Goal: Transaction & Acquisition: Purchase product/service

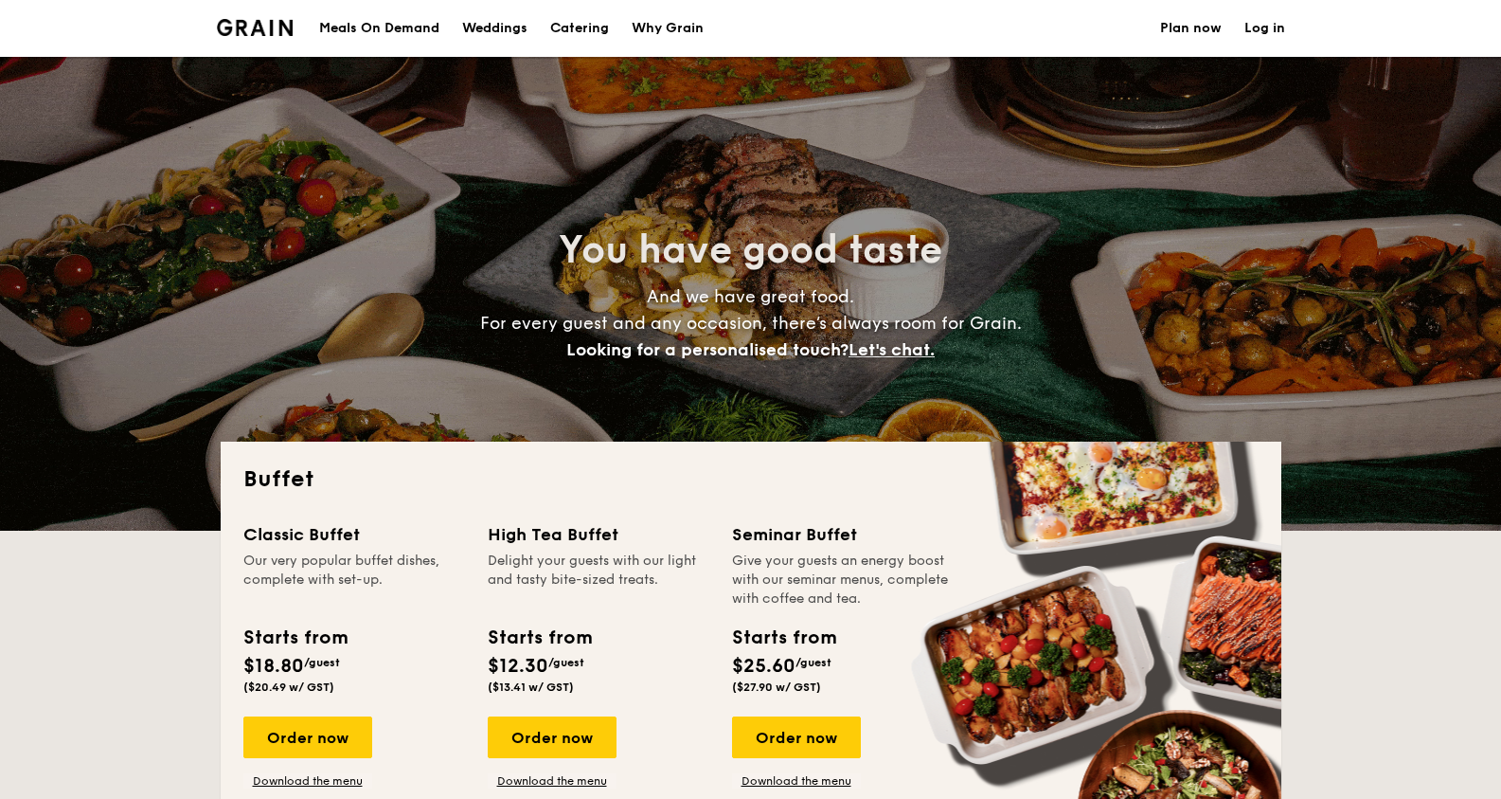
select select
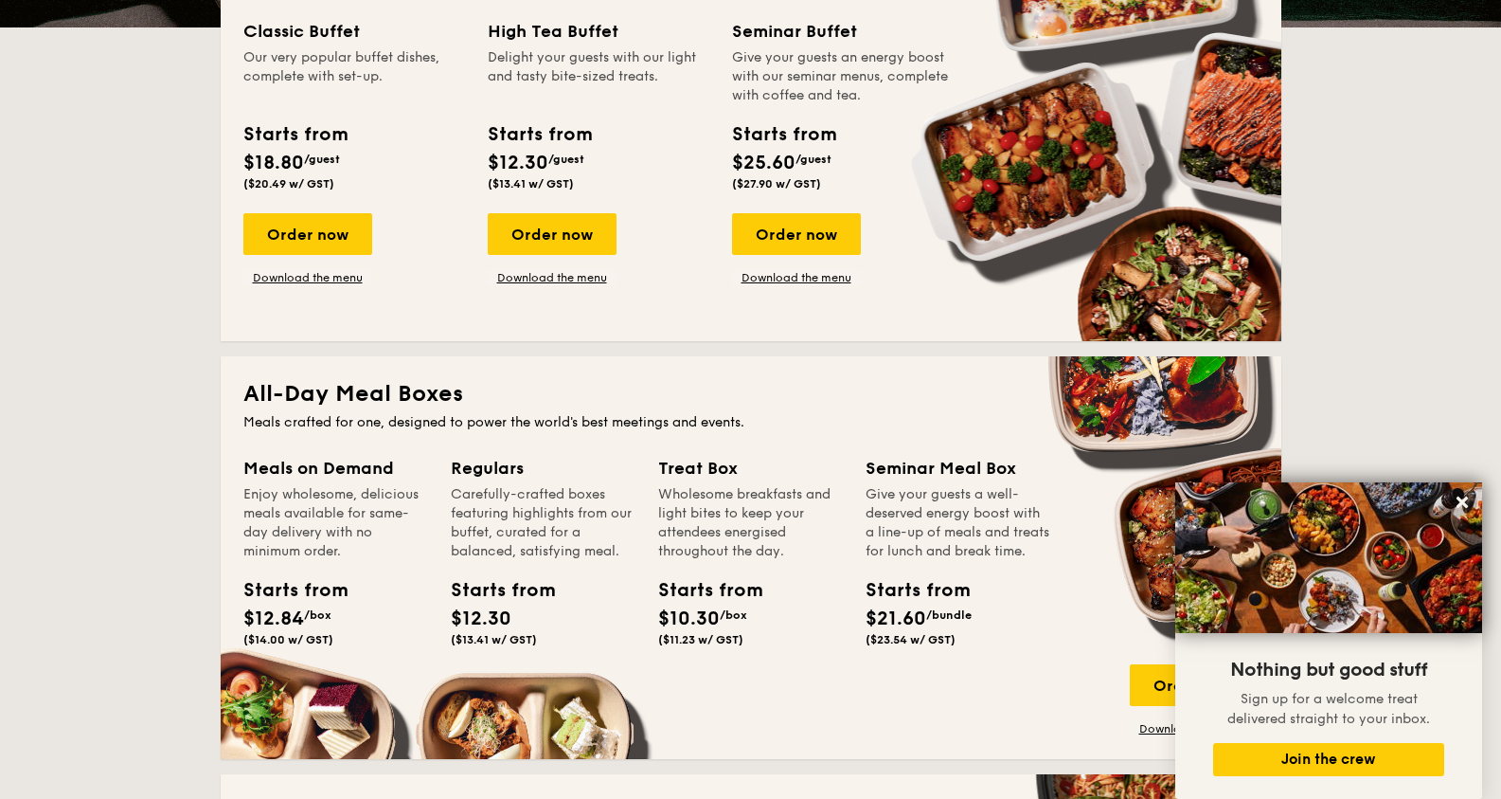
scroll to position [758, 0]
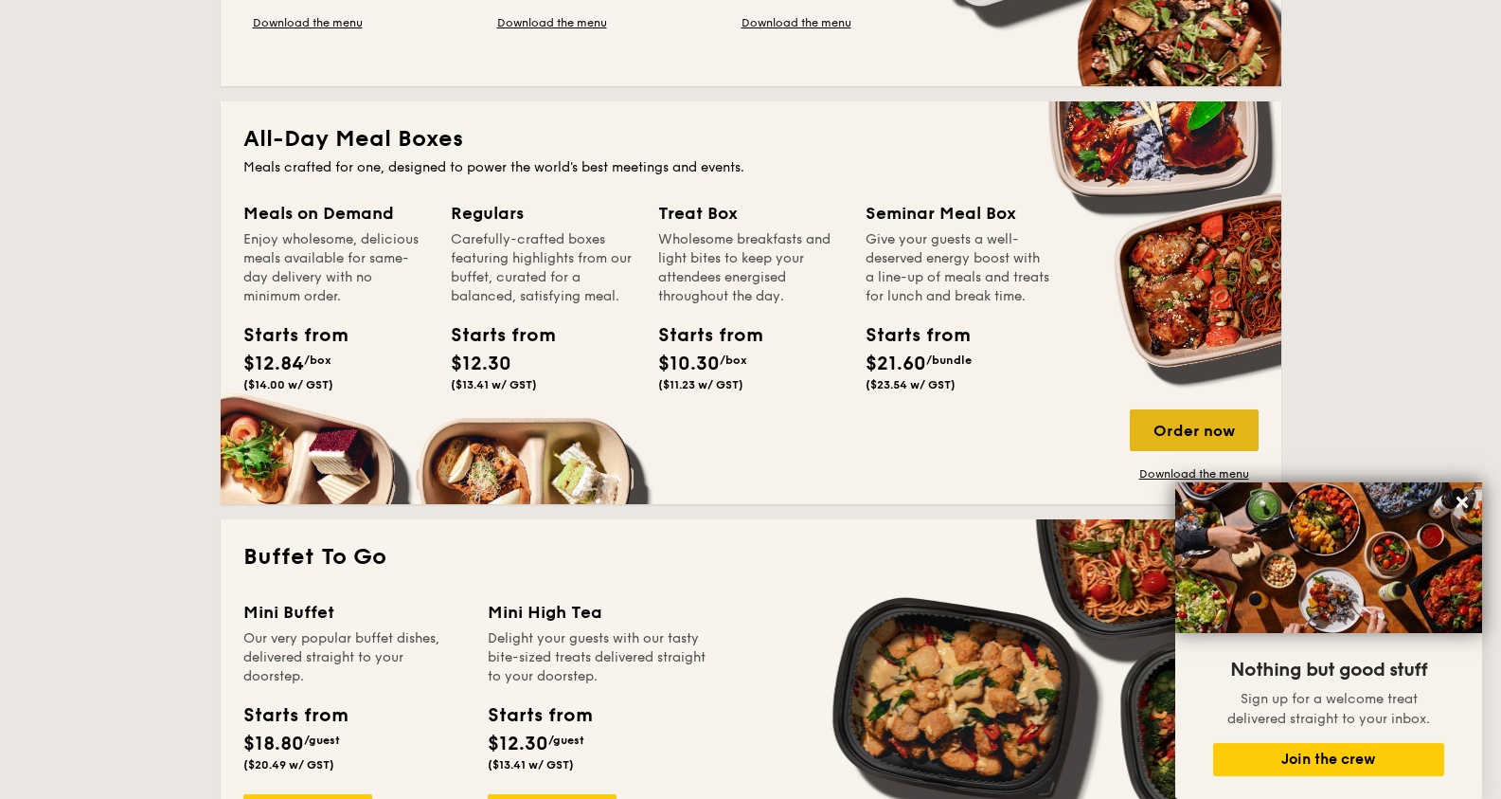
click at [1207, 426] on div "Order now" at bounding box center [1194, 430] width 129 height 42
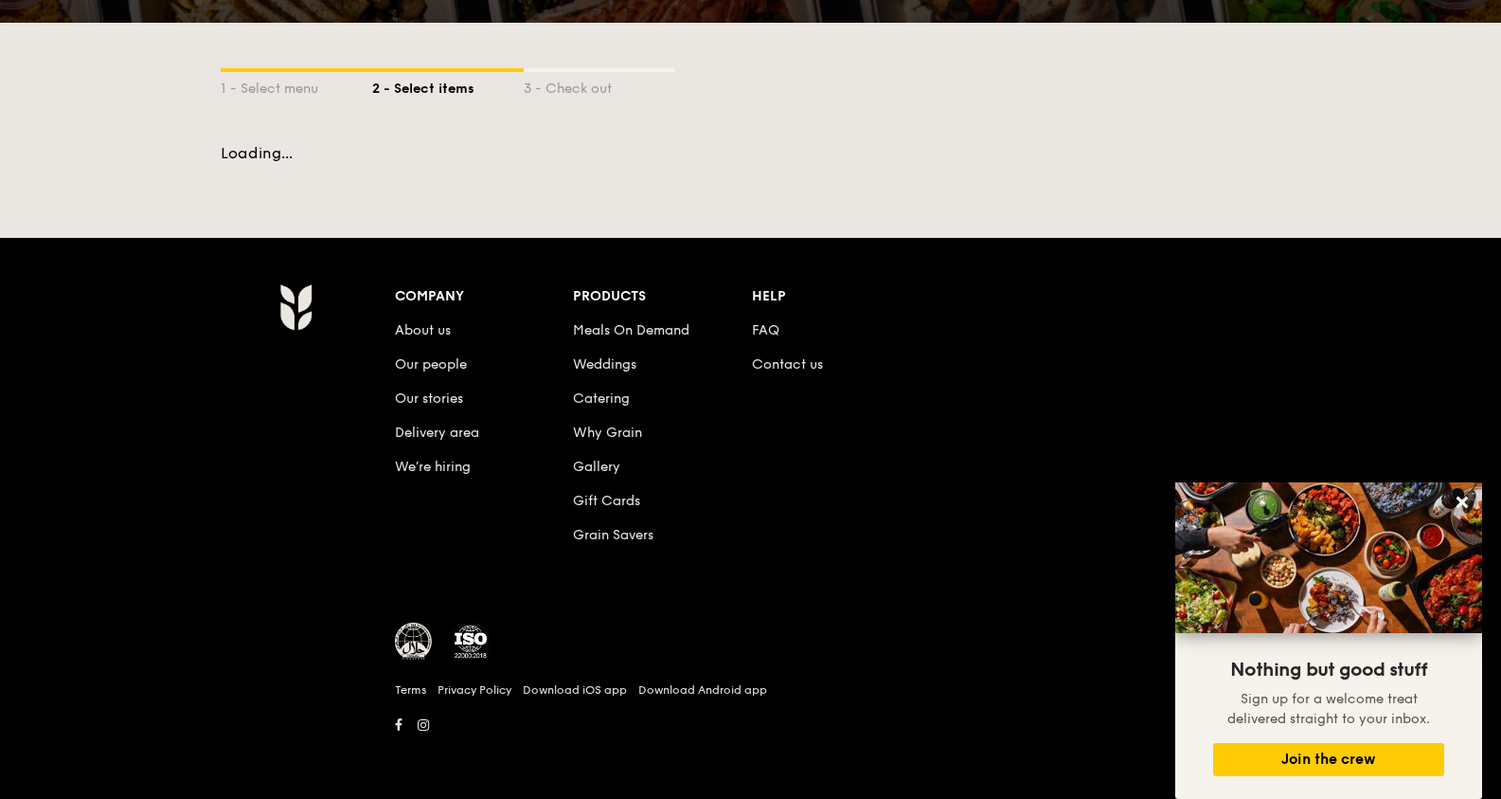
scroll to position [317, 0]
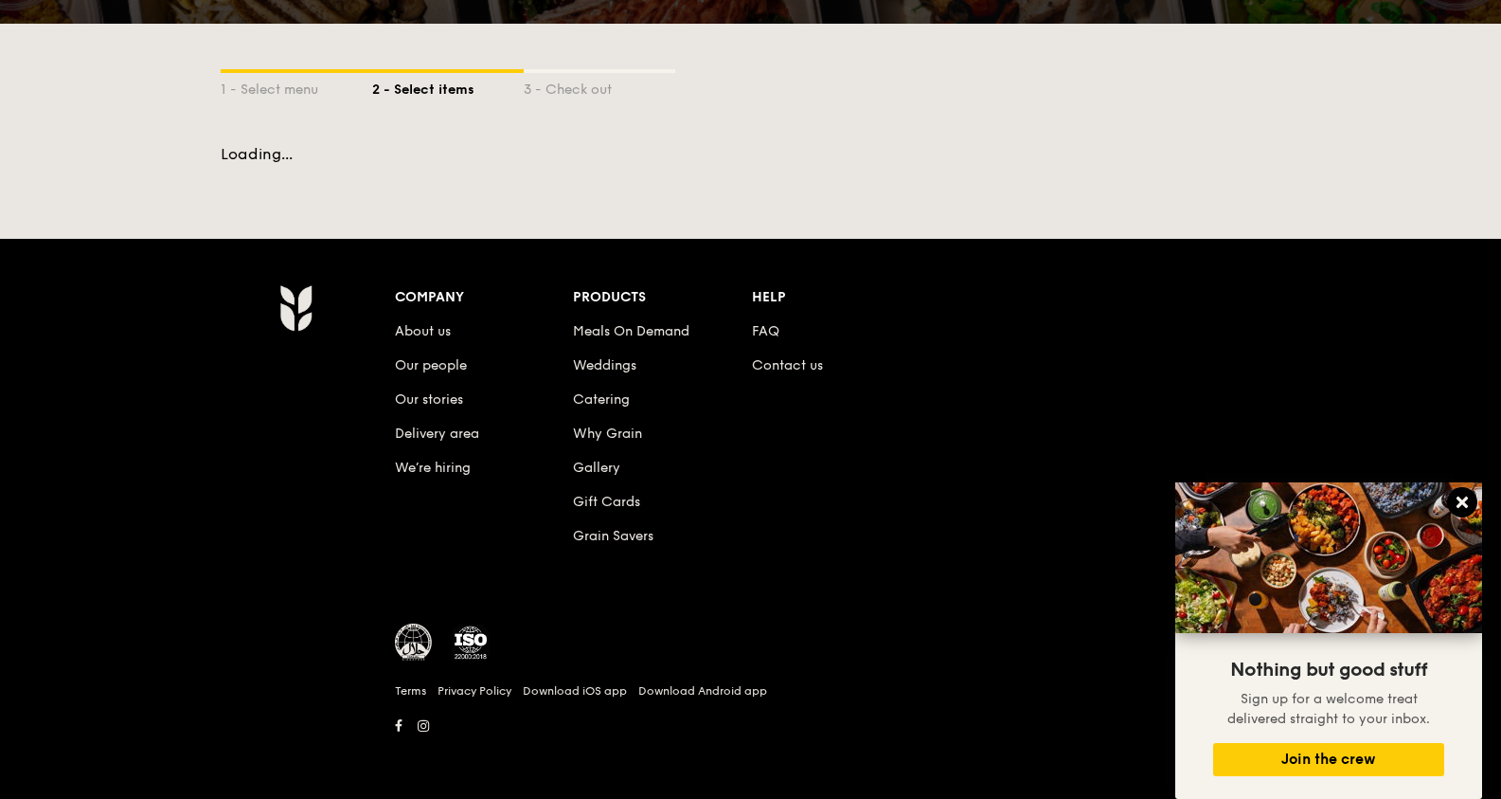
click at [1459, 497] on icon at bounding box center [1462, 501] width 11 height 11
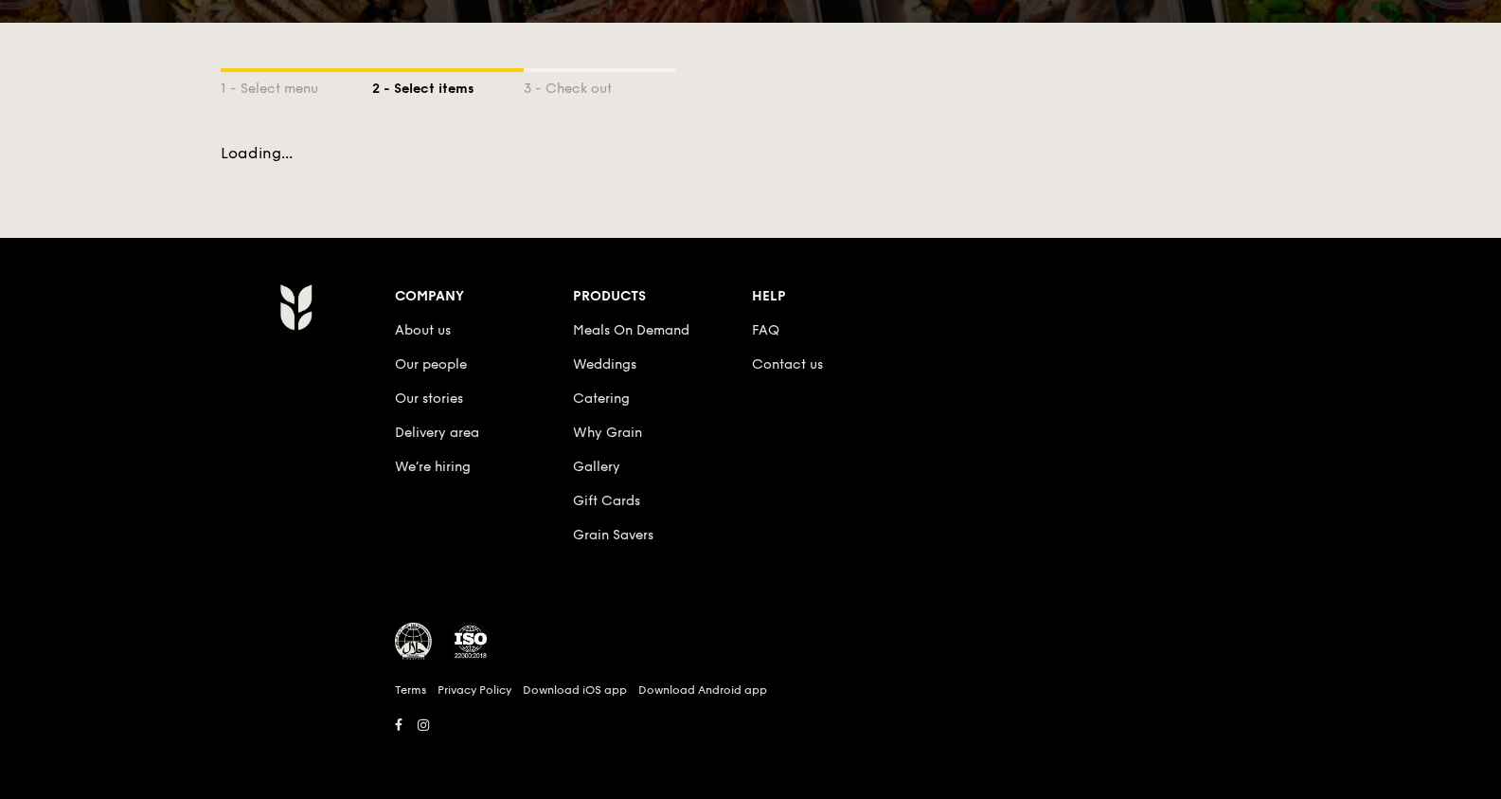
scroll to position [0, 0]
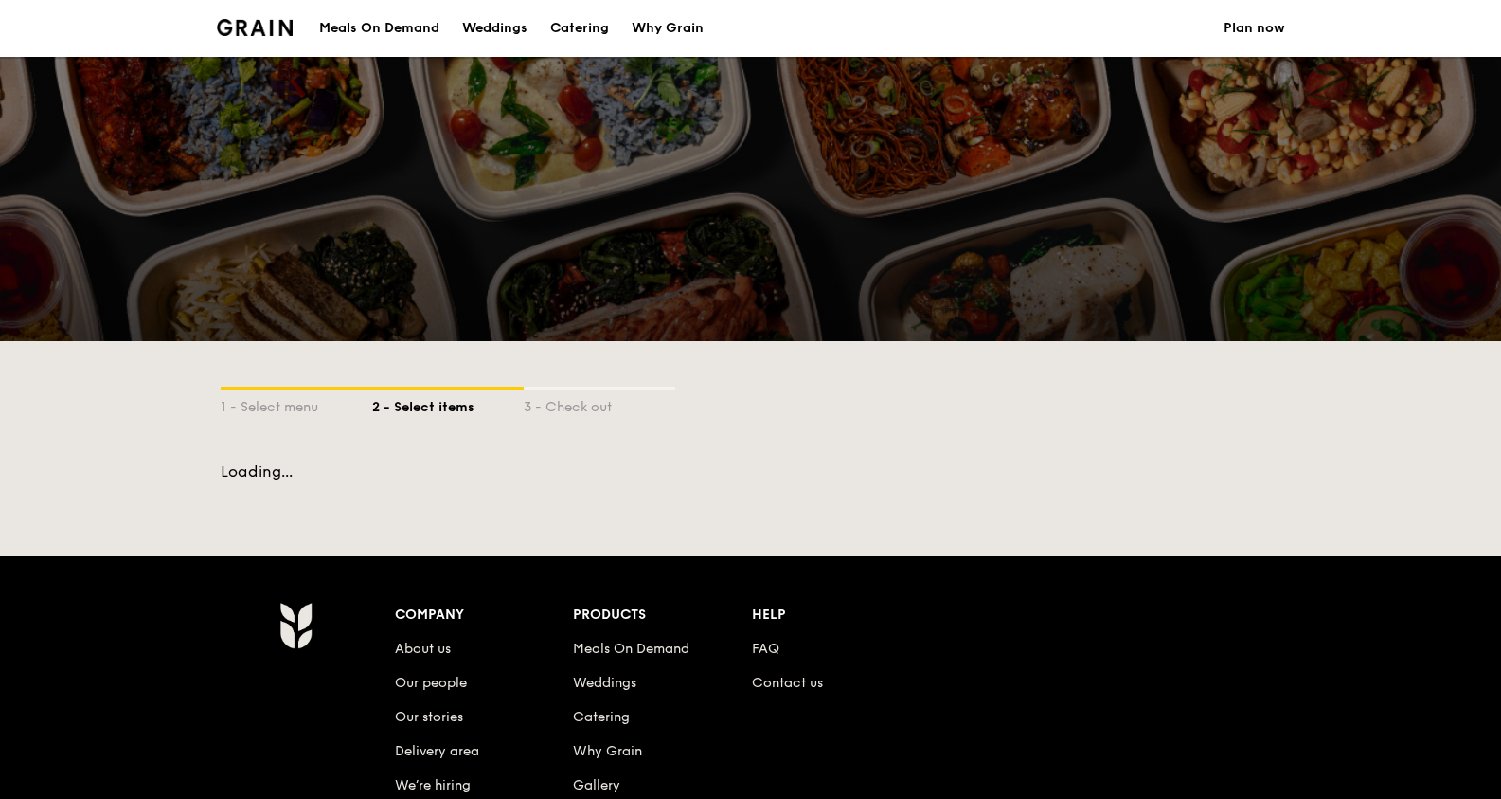
click at [433, 412] on div "2 - Select items" at bounding box center [448, 403] width 152 height 27
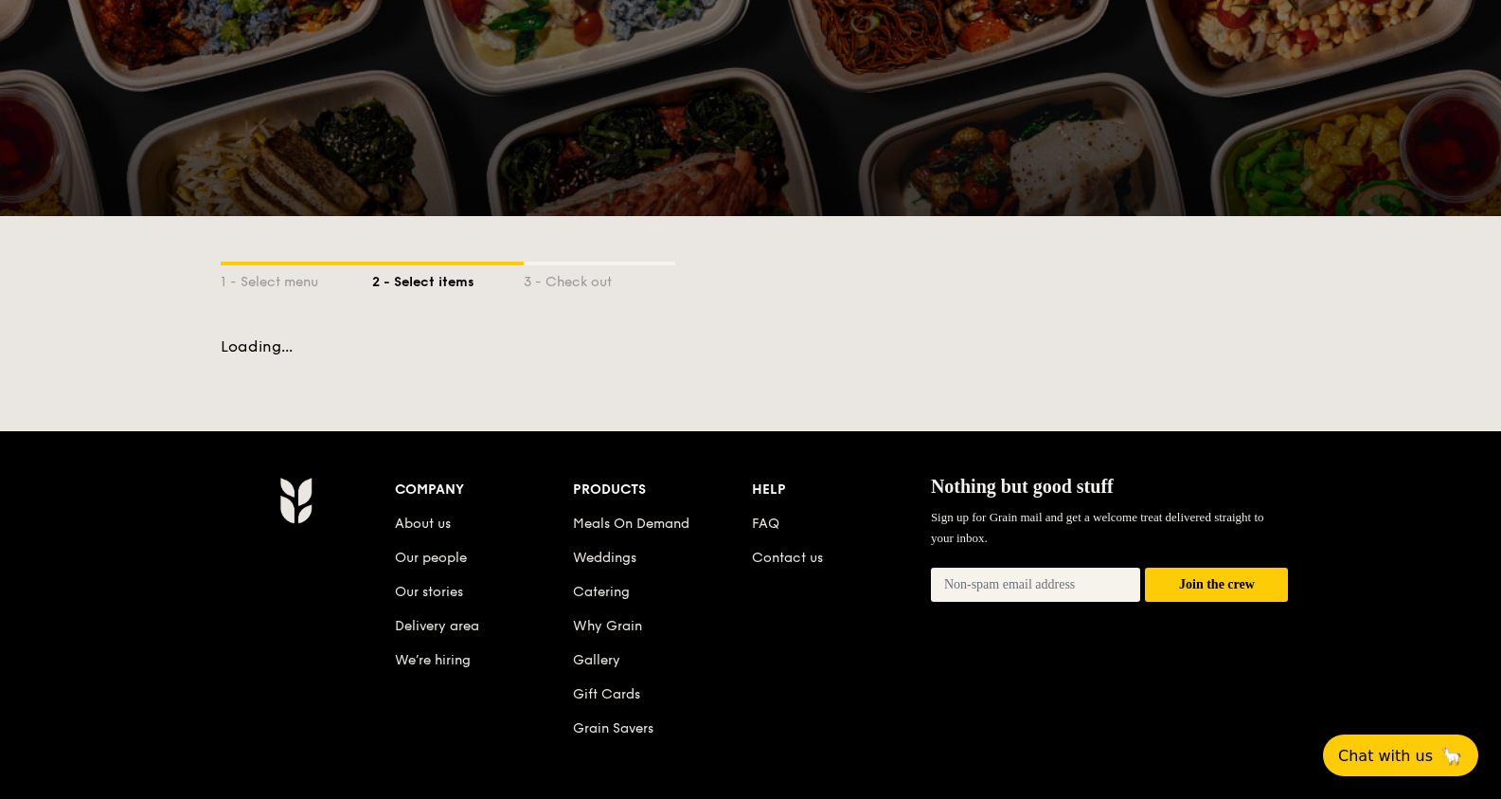
select select
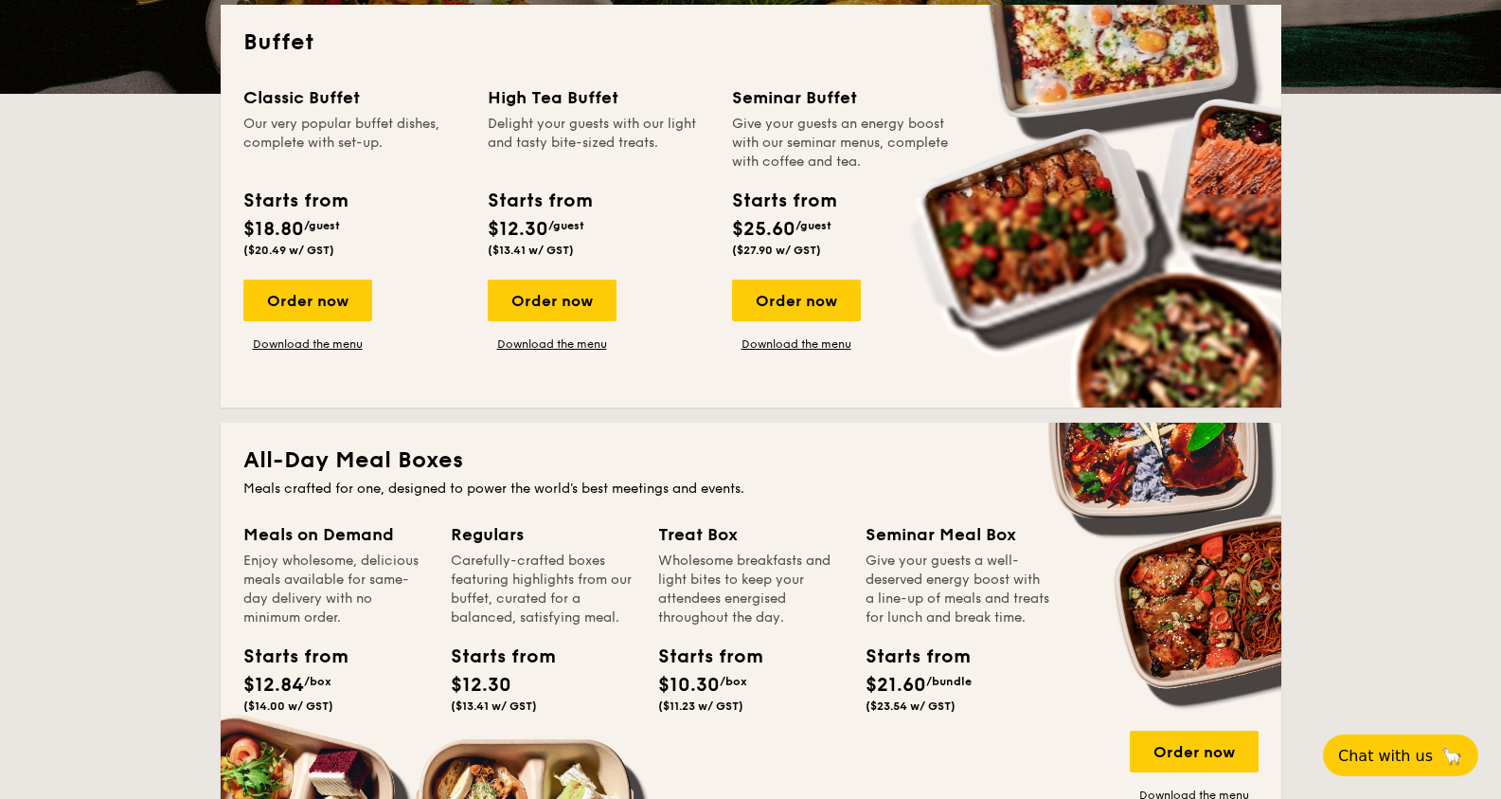
scroll to position [569, 0]
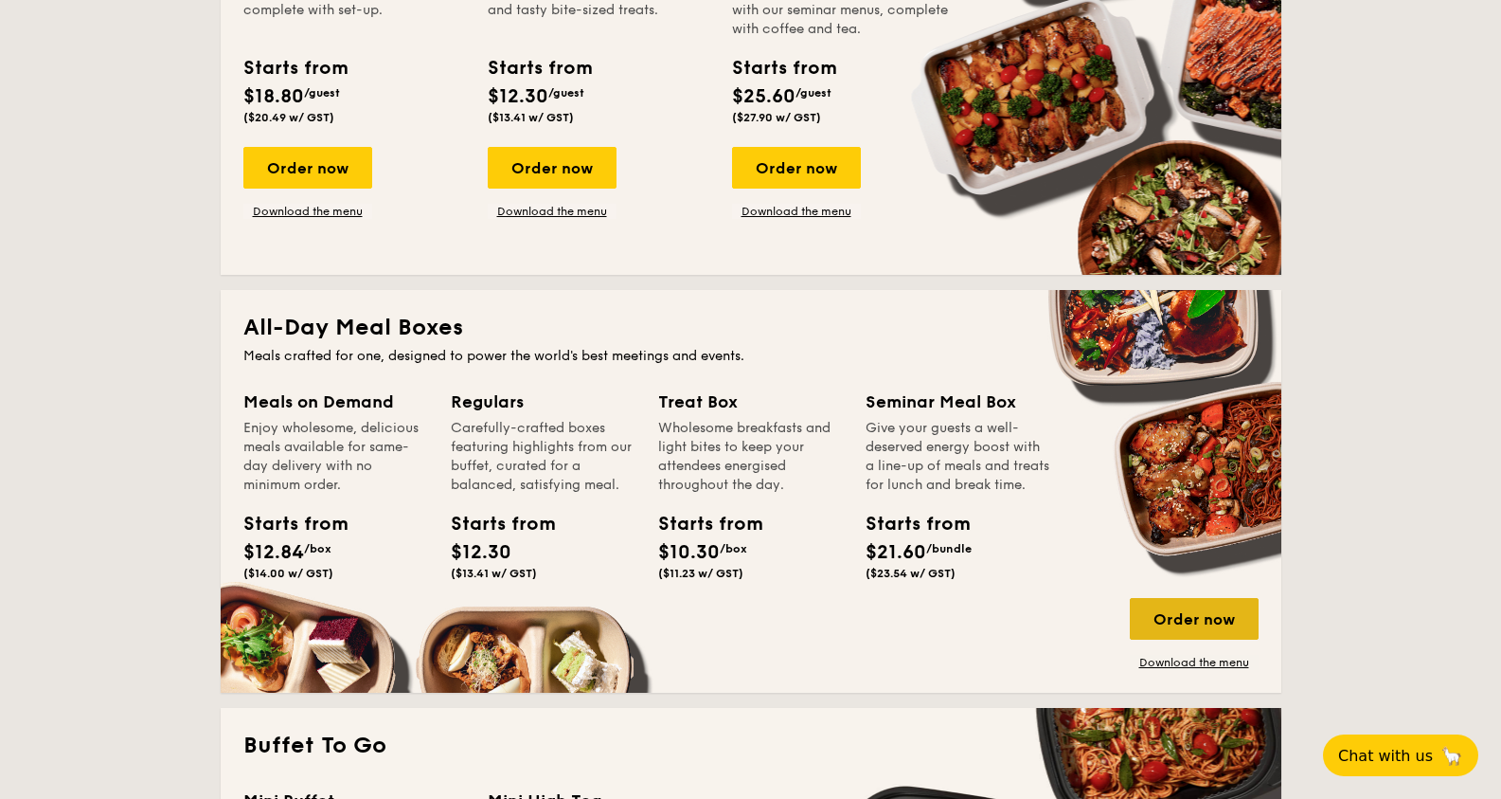
click at [1185, 605] on div "Order now" at bounding box center [1194, 619] width 129 height 42
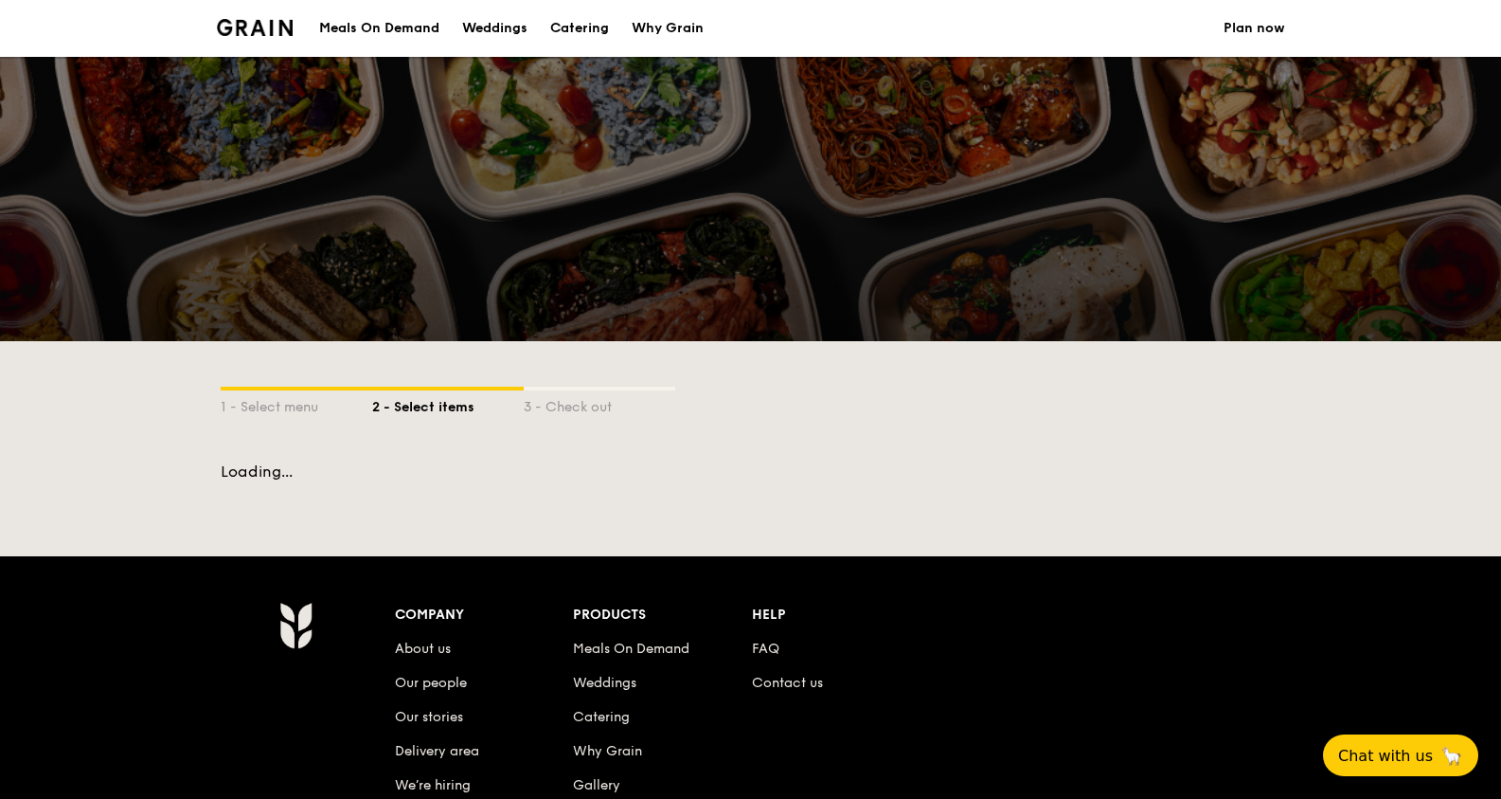
select select
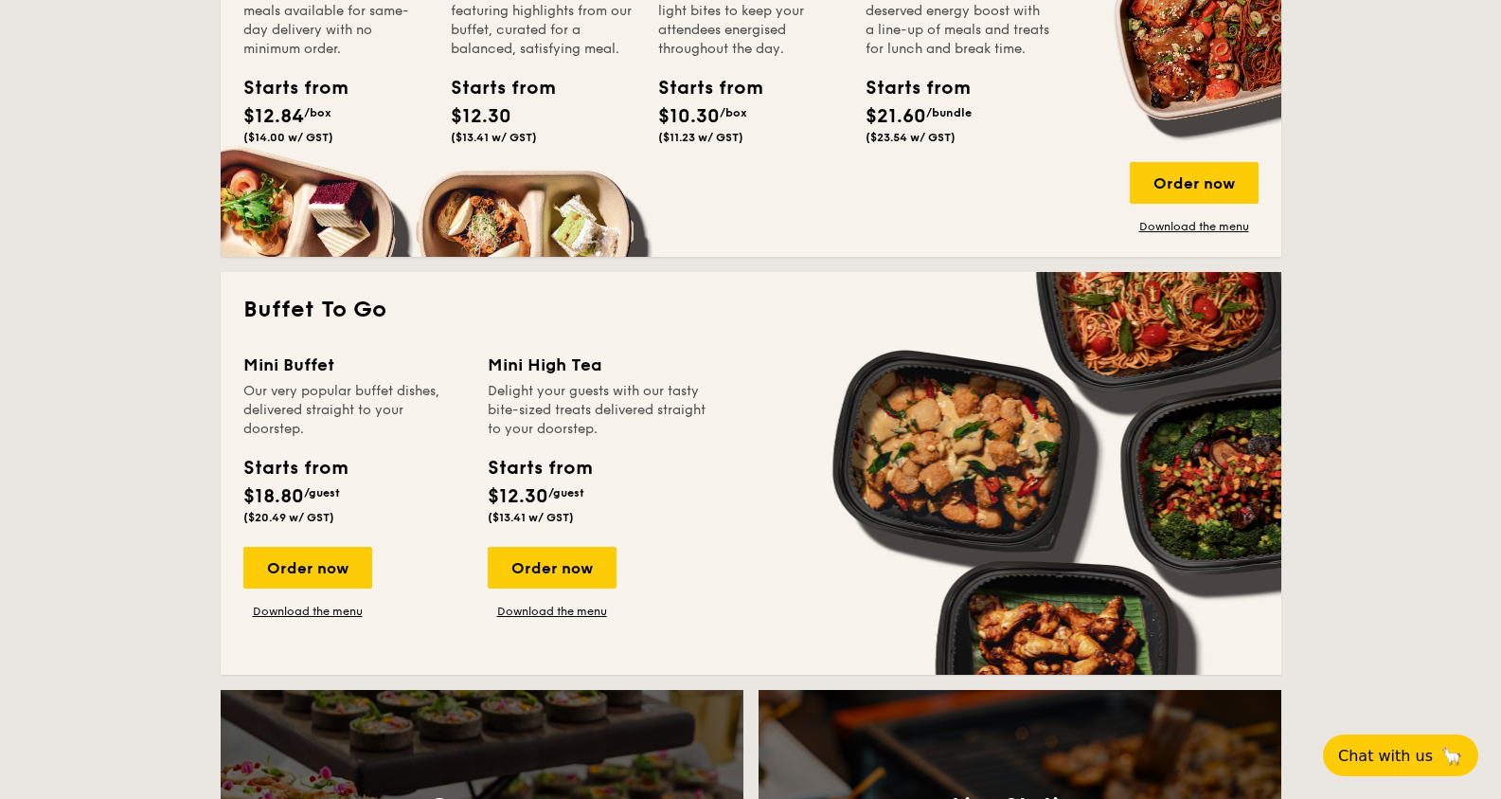
scroll to position [958, 0]
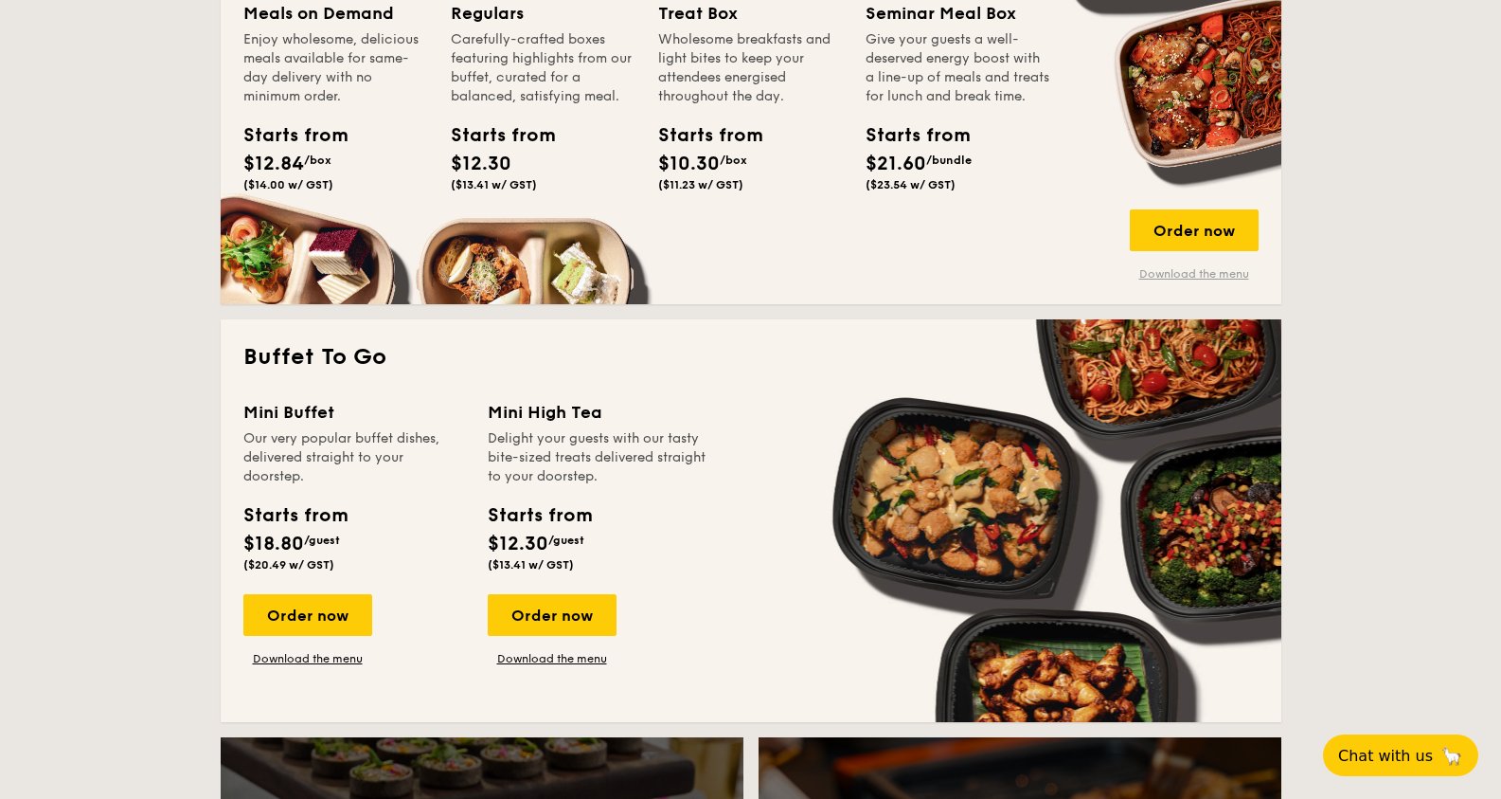
click at [1206, 273] on link "Download the menu" at bounding box center [1194, 273] width 129 height 15
drag, startPoint x: 1167, startPoint y: 223, endPoint x: 1177, endPoint y: 235, distance: 15.5
click at [1177, 234] on div "Order now" at bounding box center [1194, 230] width 129 height 42
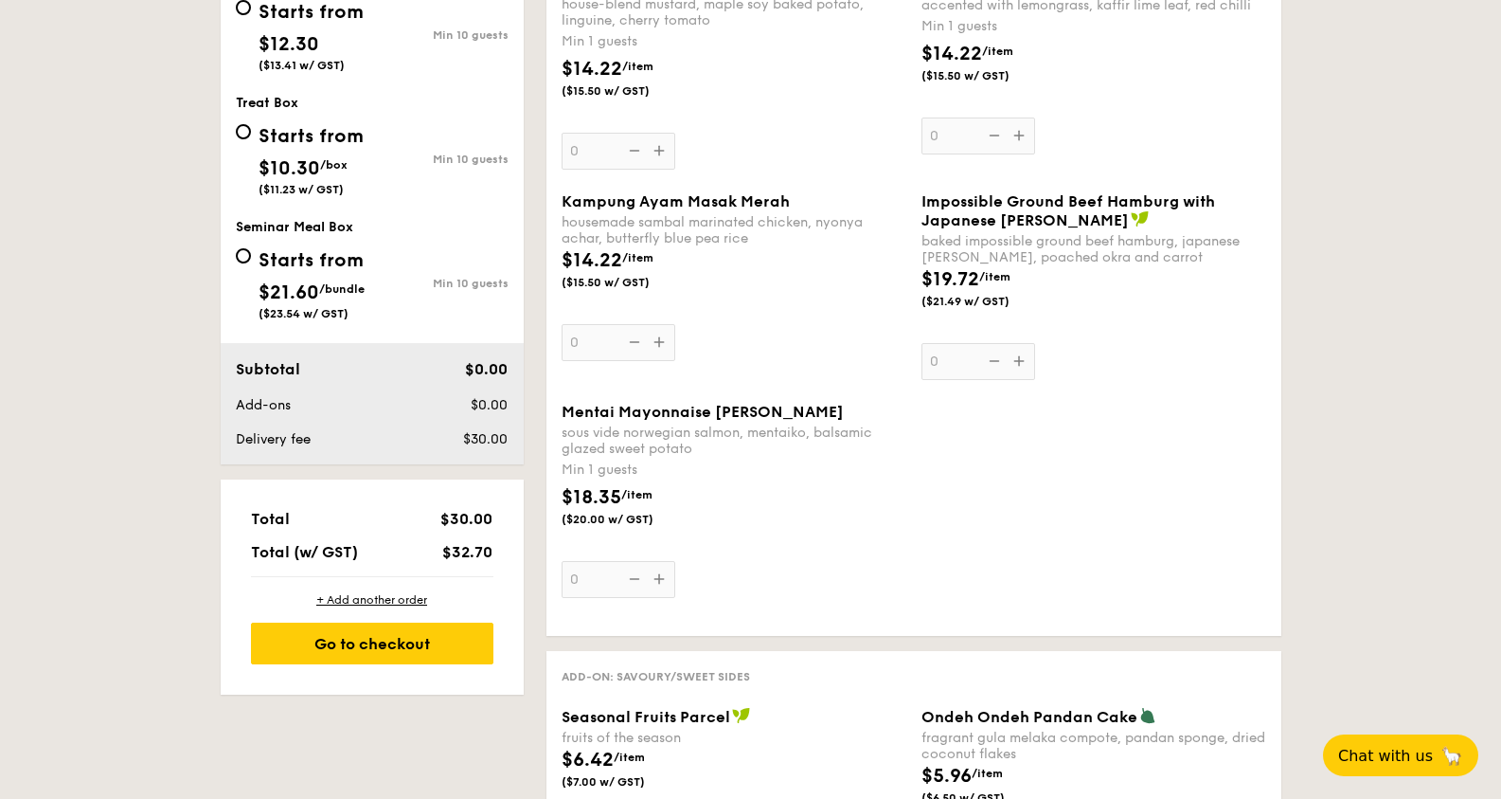
scroll to position [633, 0]
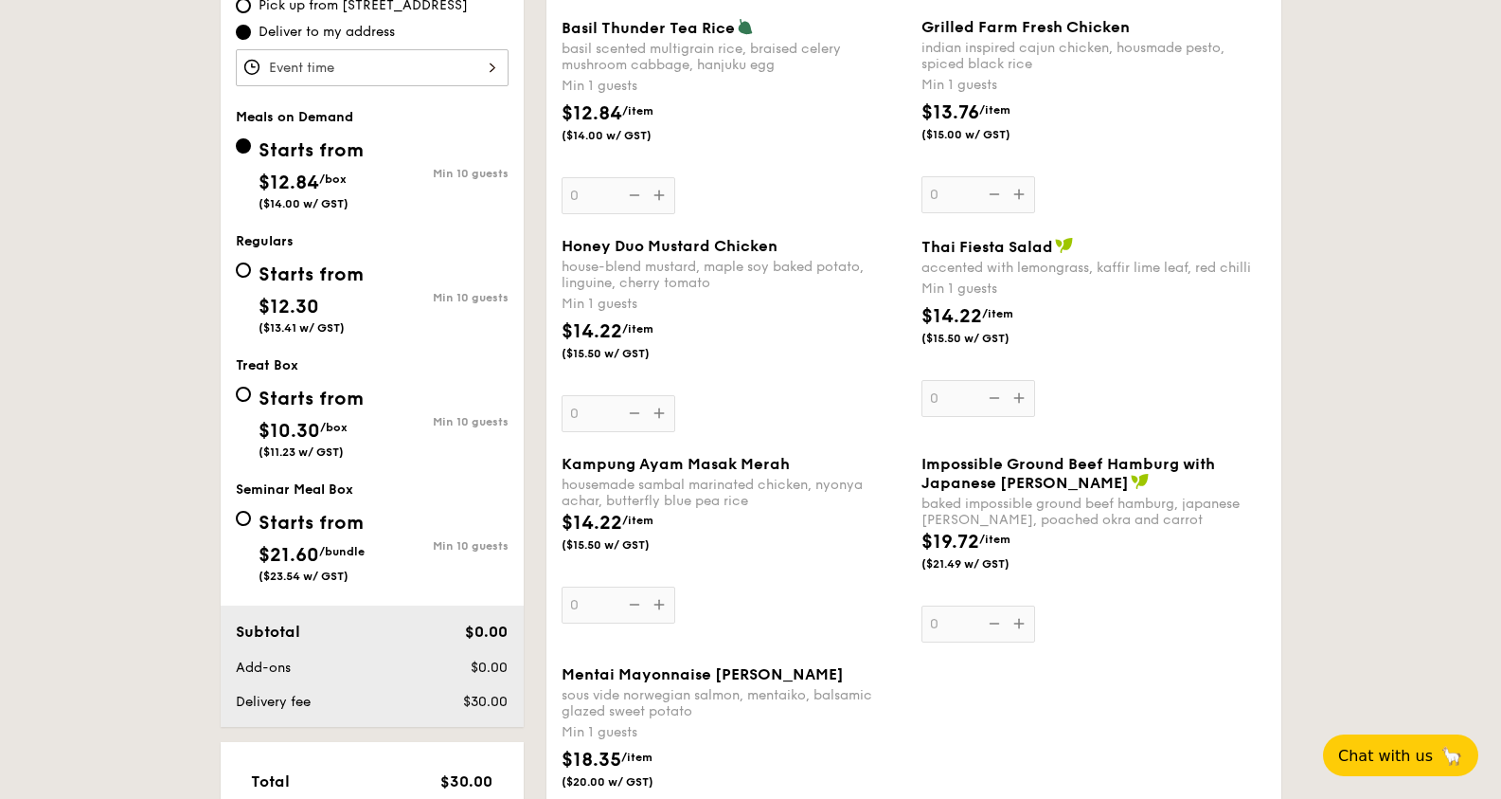
click at [323, 398] on div "Starts from" at bounding box center [311, 399] width 105 height 28
click at [251, 398] on input "Starts from $10.30 /box ($11.23 w/ GST) Min 10 guests" at bounding box center [243, 393] width 15 height 15
radio input "true"
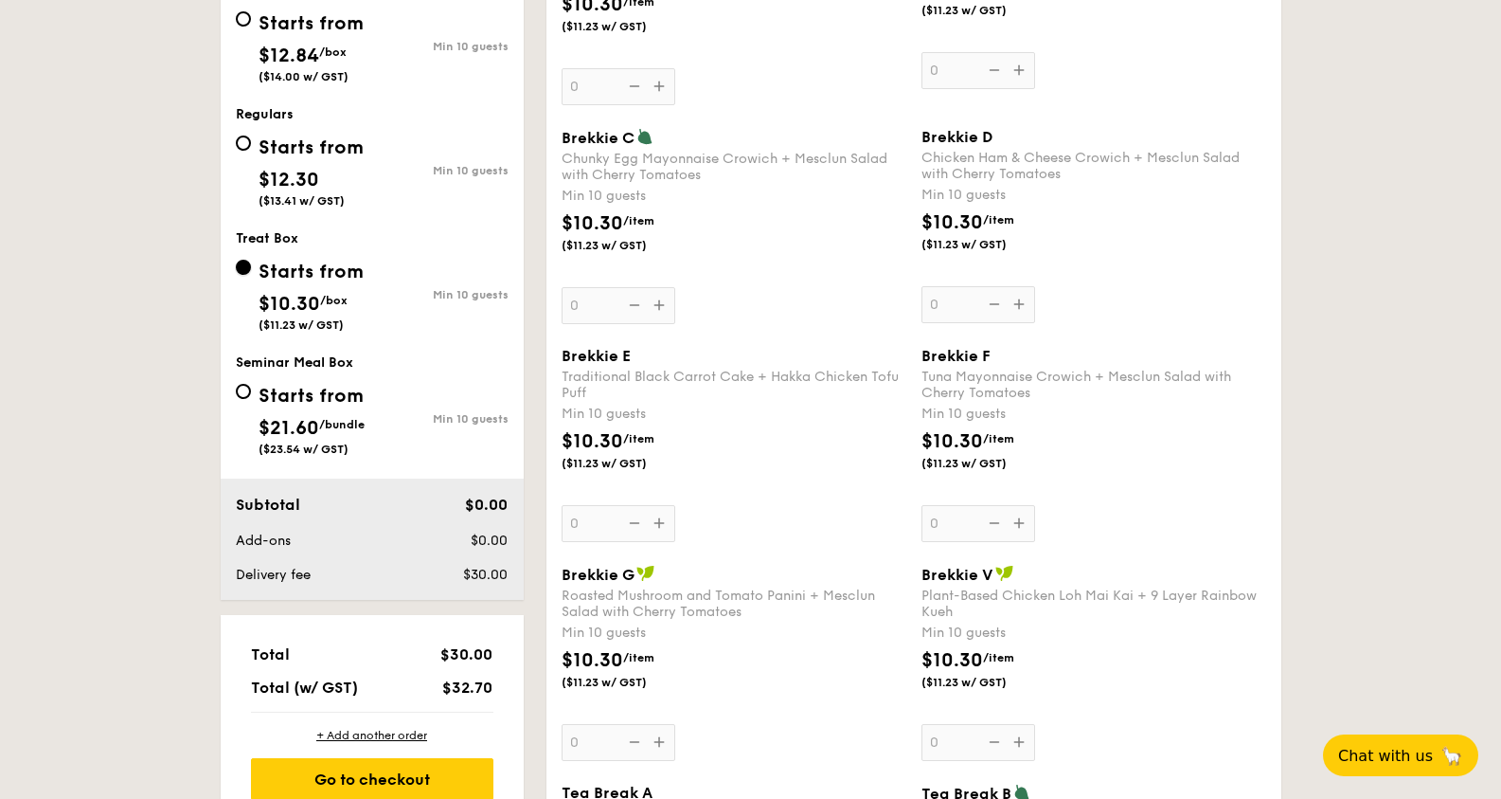
scroll to position [0, 0]
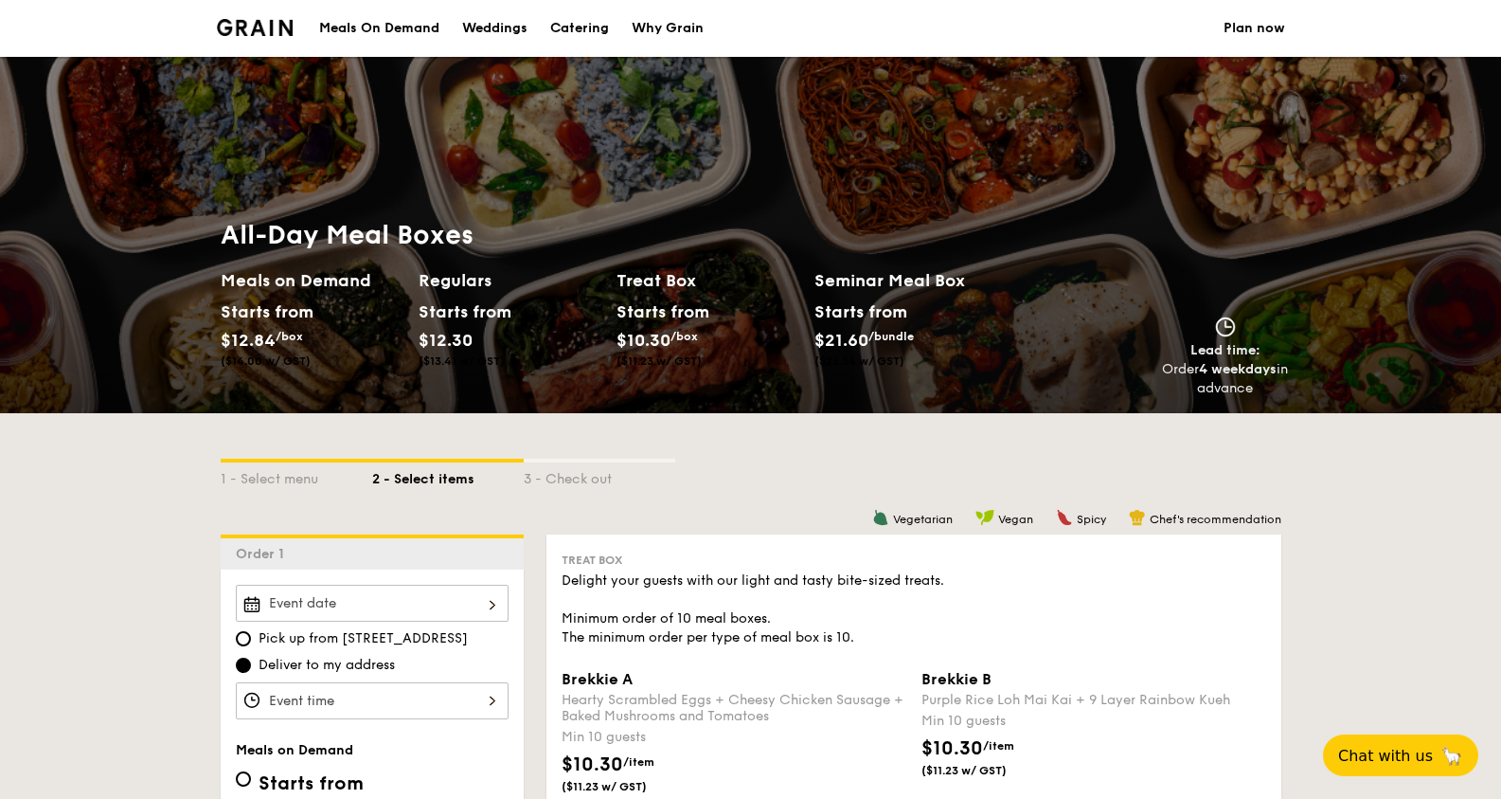
select select
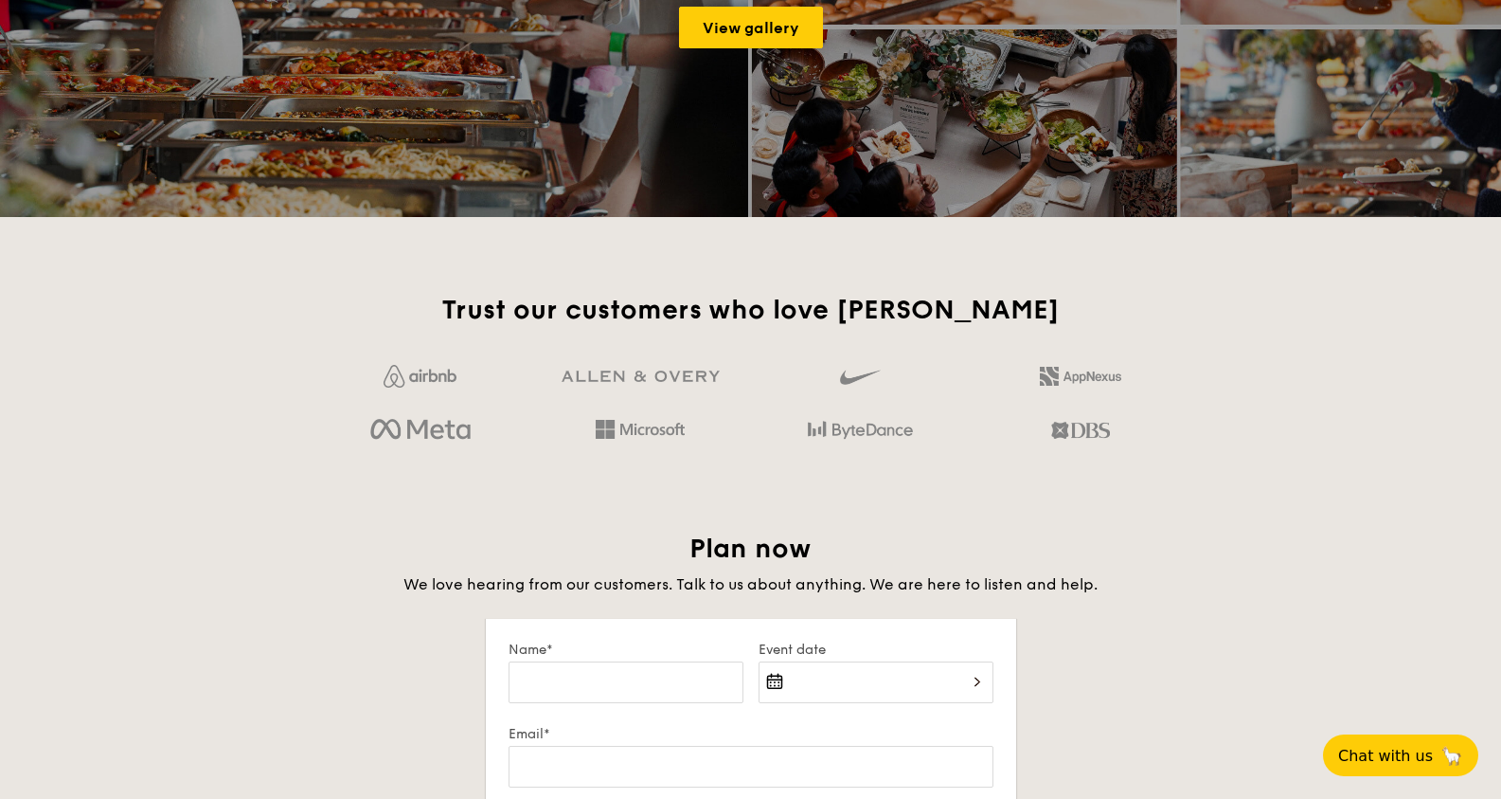
scroll to position [2564, 0]
